Goal: Information Seeking & Learning: Learn about a topic

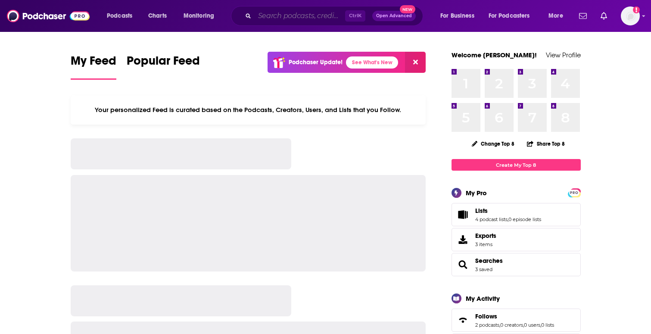
click at [292, 19] on input "Search podcasts, credits, & more..." at bounding box center [300, 16] width 91 height 14
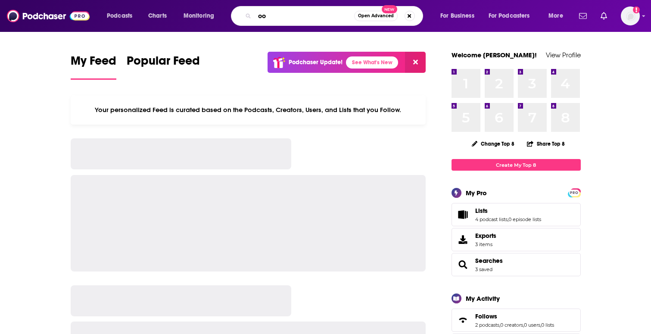
type input "o"
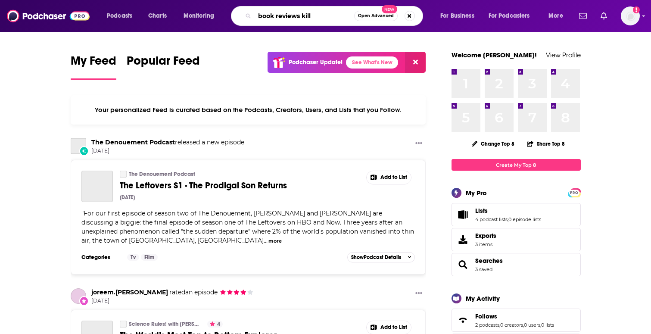
type input "book reviews kill"
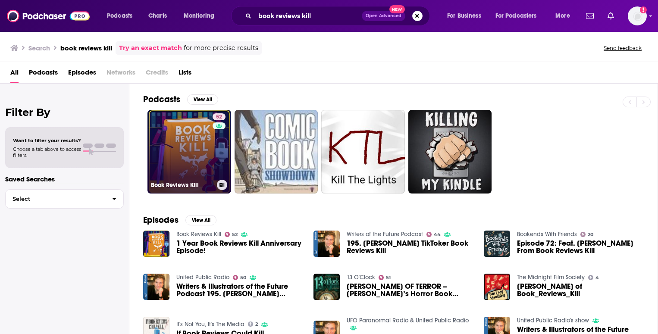
click at [166, 151] on link "52 Book Reviews Kill" at bounding box center [189, 152] width 84 height 84
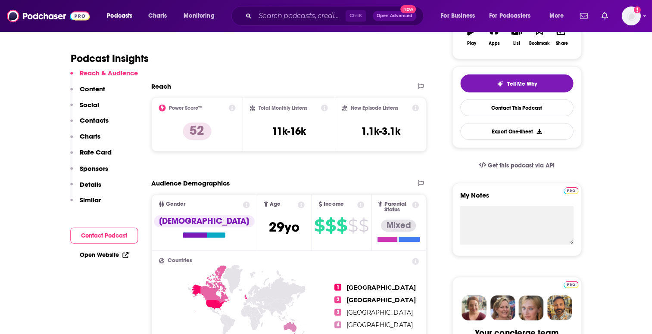
scroll to position [167, 0]
